Goal: Communication & Community: Participate in discussion

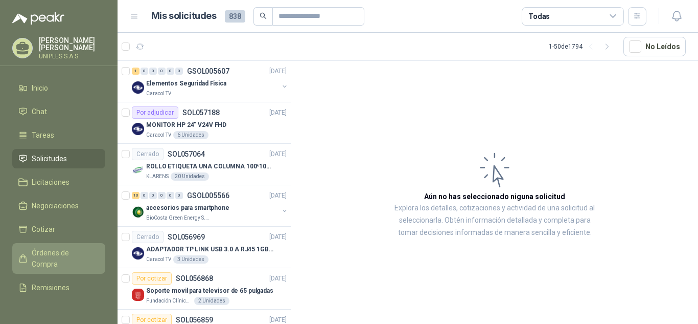
click at [49, 249] on span "Órdenes de Compra" at bounding box center [64, 258] width 64 height 22
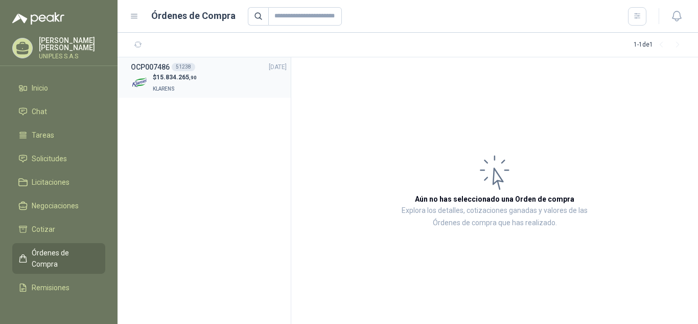
click at [184, 60] on li "OCP007486 51238 [DATE] $ 15.834.265 ,90 KLARENS" at bounding box center [204, 77] width 173 height 40
click at [185, 66] on div "51238" at bounding box center [184, 67] width 24 height 8
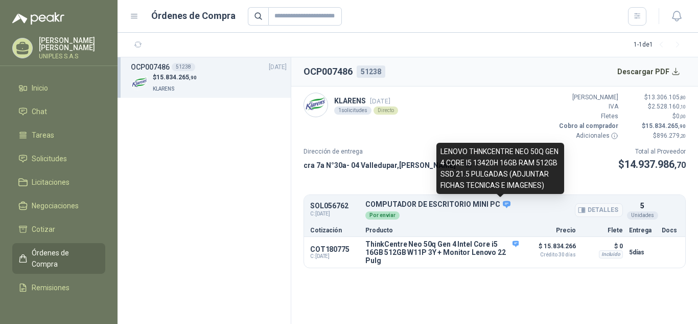
click at [503, 202] on icon at bounding box center [507, 203] width 8 height 7
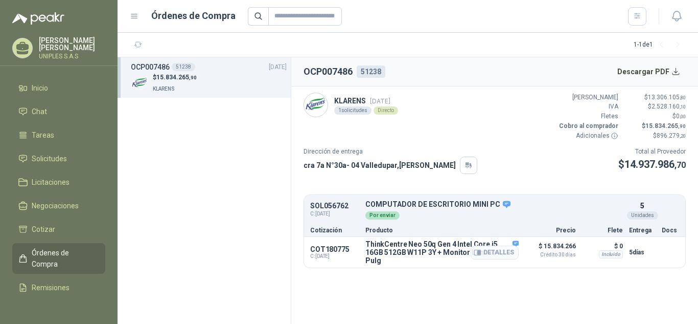
click at [515, 241] on div "Detalles" at bounding box center [495, 252] width 48 height 25
click at [50, 106] on li "Chat" at bounding box center [58, 111] width 81 height 11
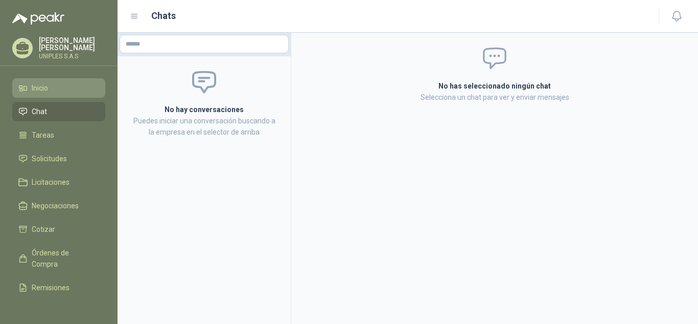
click at [34, 84] on span "Inicio" at bounding box center [40, 87] width 16 height 11
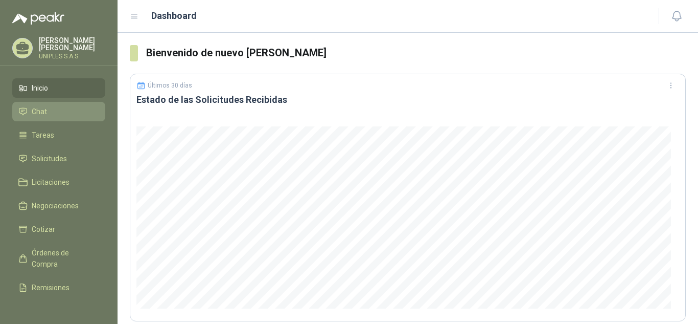
click at [39, 110] on span "Chat" at bounding box center [39, 111] width 15 height 11
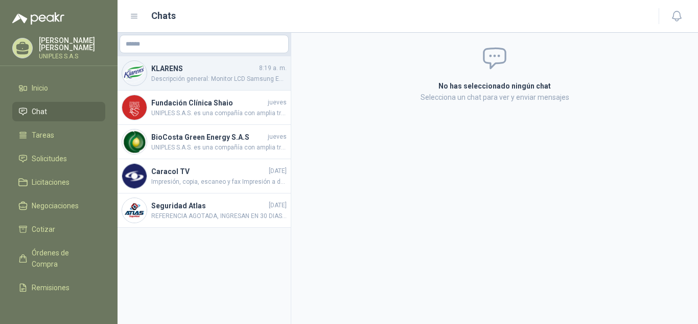
click at [195, 75] on span "Descripción general: Monitor LCD Samsung Essential S3 S22D310EAN 22" Class Full…" at bounding box center [218, 79] width 135 height 10
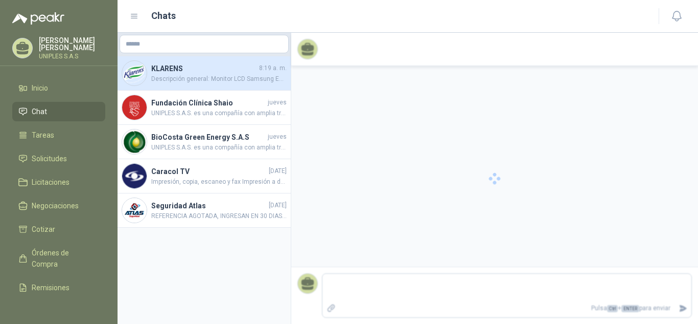
scroll to position [163, 0]
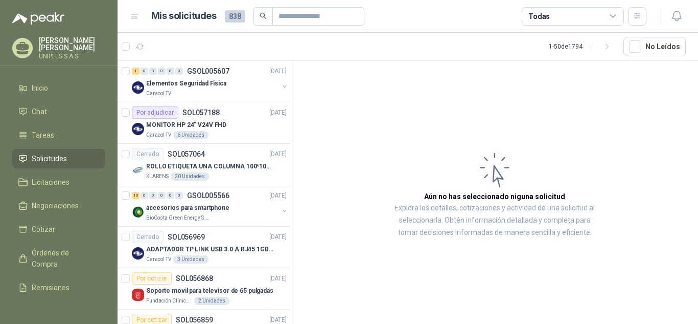
click at [370, 147] on article "Aún no has seleccionado niguna solicitud Explora los detalles, cotizaciones y a…" at bounding box center [494, 194] width 407 height 266
click at [53, 129] on span "Tareas" at bounding box center [43, 134] width 22 height 11
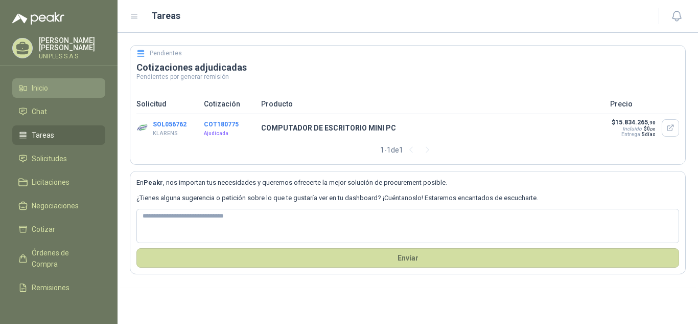
click at [43, 85] on span "Inicio" at bounding box center [40, 87] width 16 height 11
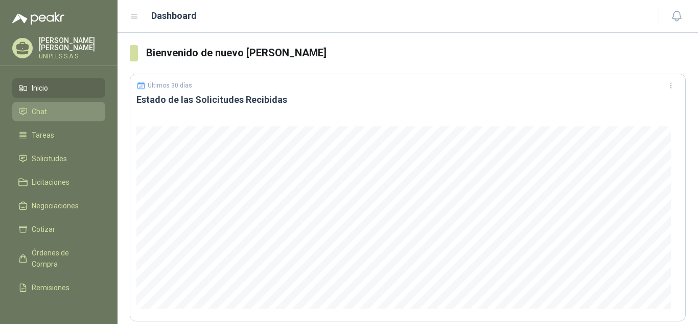
click at [42, 110] on span "Chat" at bounding box center [39, 111] width 15 height 11
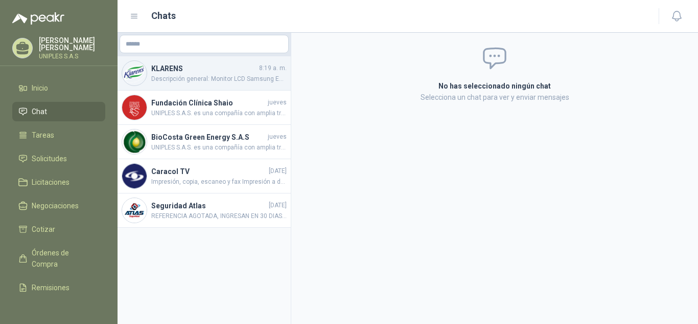
click at [175, 70] on h4 "KLARENS" at bounding box center [204, 68] width 106 height 11
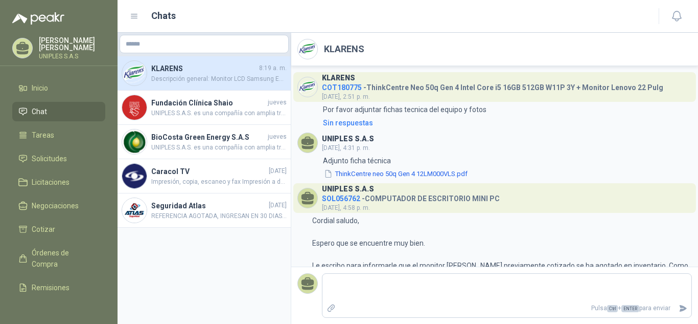
scroll to position [163, 0]
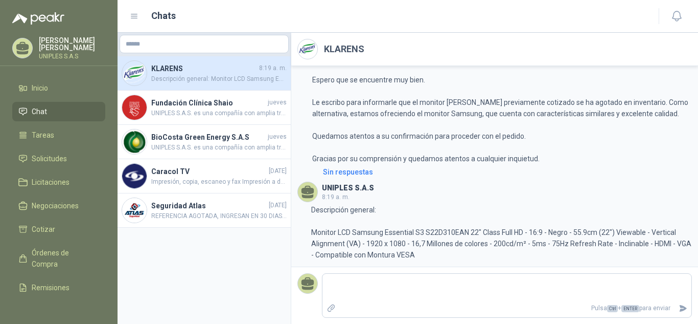
click at [476, 192] on header "UNIPLES S.A.S 8:19 a. m." at bounding box center [495, 191] width 395 height 20
click at [26, 111] on icon at bounding box center [22, 111] width 9 height 9
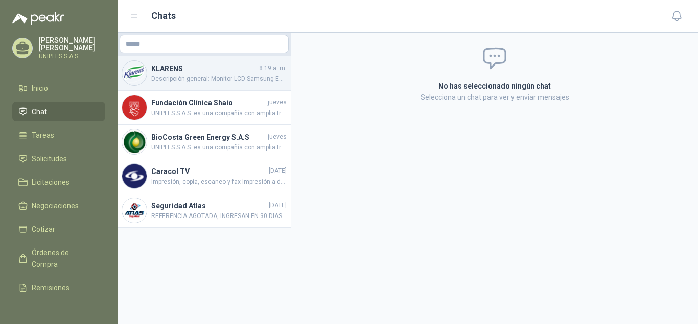
click at [187, 76] on span "Descripción general: Monitor LCD Samsung Essential S3 S22D310EAN 22" Class Full…" at bounding box center [218, 79] width 135 height 10
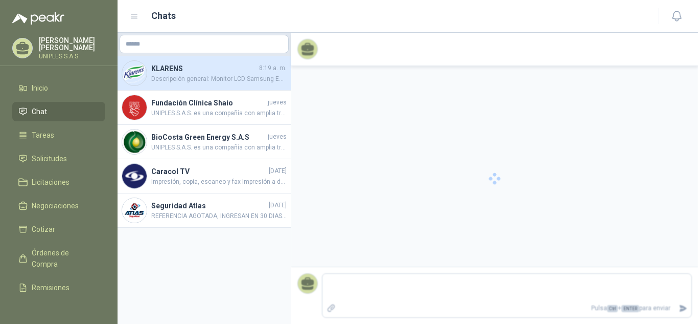
scroll to position [163, 0]
